Goal: Check status: Check status

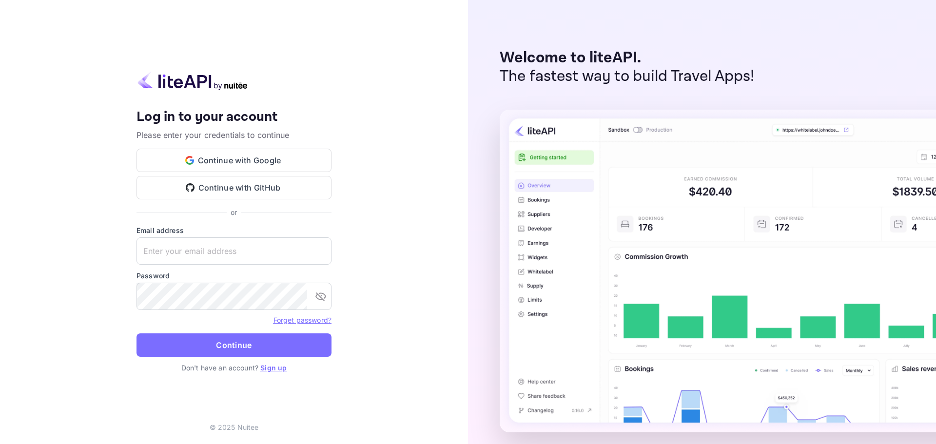
type input "[PERSON_NAME][EMAIL_ADDRESS][DOMAIN_NAME]"
click at [263, 350] on button "Continue" at bounding box center [233, 344] width 195 height 23
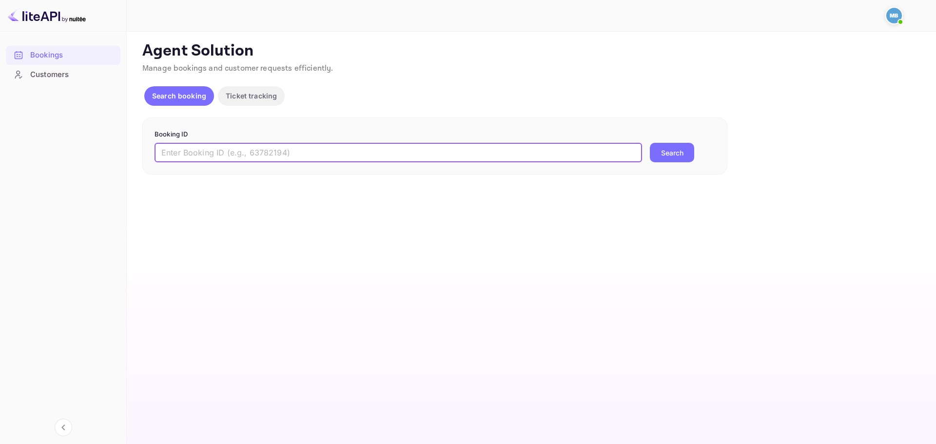
click at [296, 154] on input "text" at bounding box center [397, 152] width 487 height 19
paste input "9420497"
type input "9420497"
click at [650, 143] on button "Search" at bounding box center [672, 152] width 44 height 19
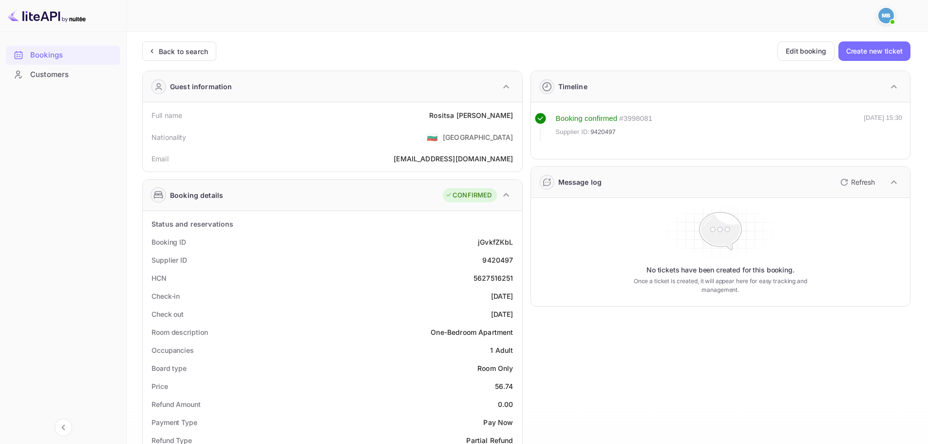
click at [855, 182] on p "Refresh" at bounding box center [863, 182] width 24 height 10
click at [844, 180] on icon "button" at bounding box center [845, 182] width 12 height 12
